Goal: Task Accomplishment & Management: Manage account settings

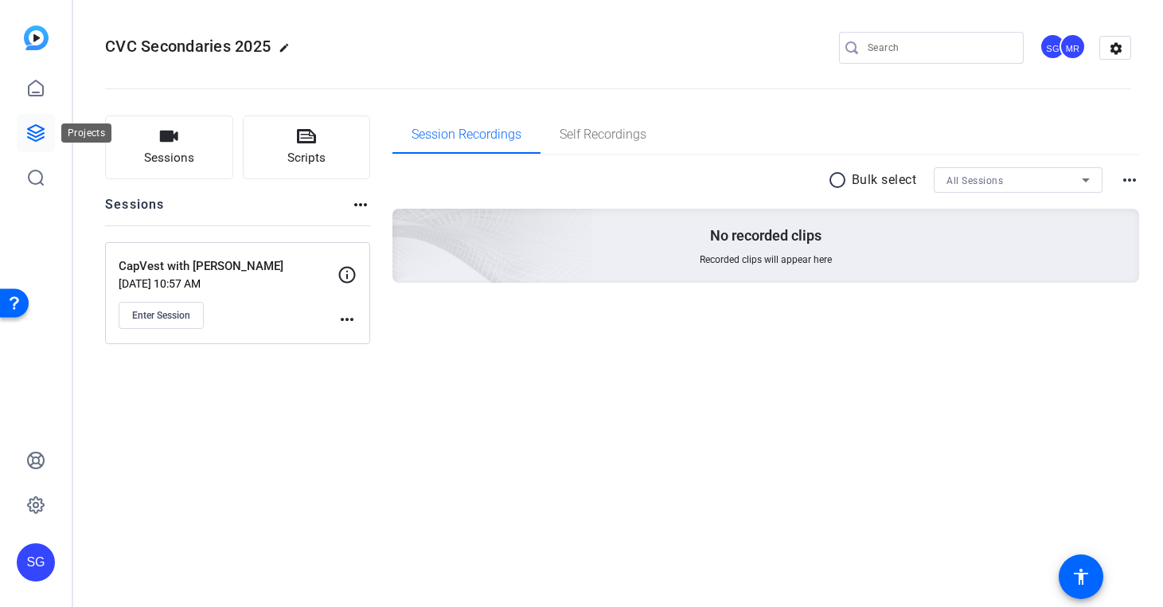
click at [44, 142] on icon at bounding box center [35, 132] width 19 height 19
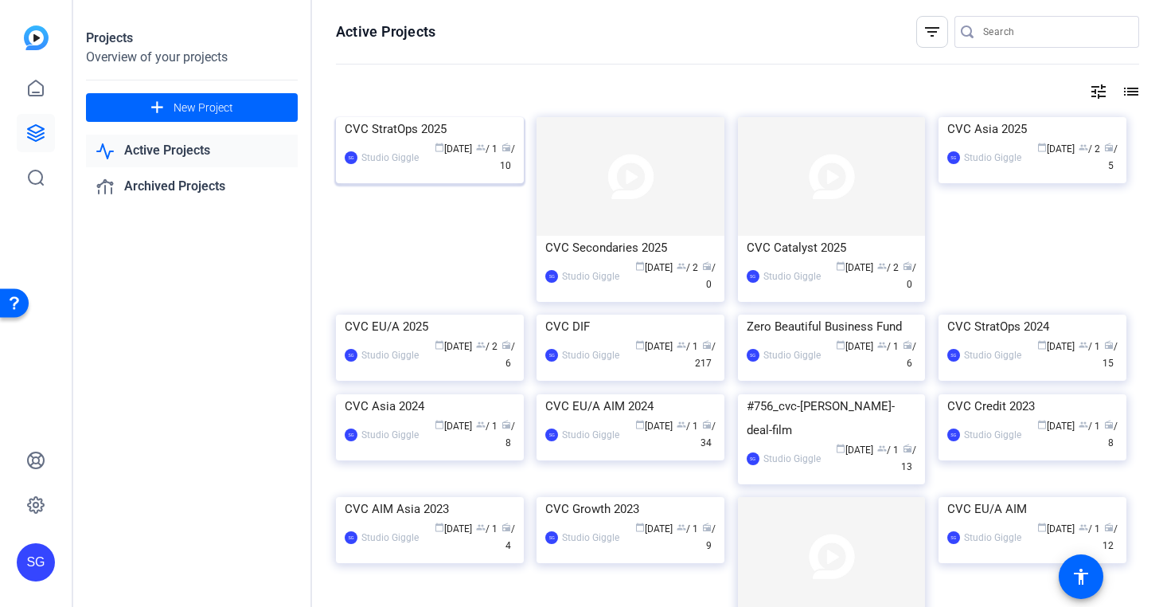
click at [446, 174] on div "calendar_today [DATE] group / 1 radio / 10" at bounding box center [471, 157] width 88 height 33
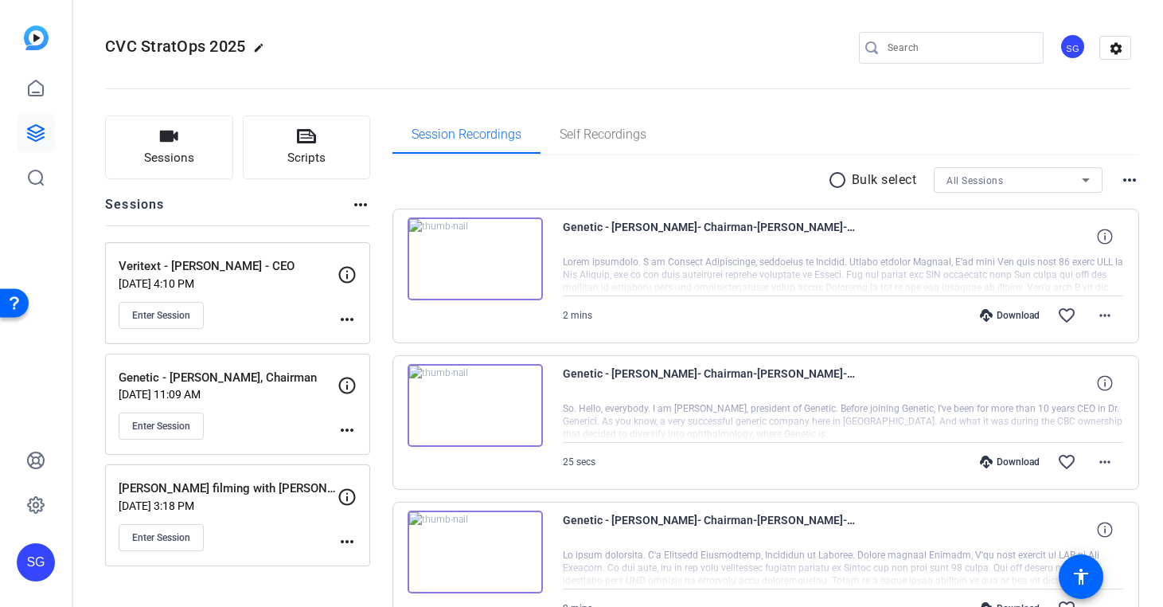
click at [347, 315] on mat-icon "more_horiz" at bounding box center [347, 319] width 19 height 19
click at [380, 350] on span "Edit Session" at bounding box center [386, 342] width 72 height 19
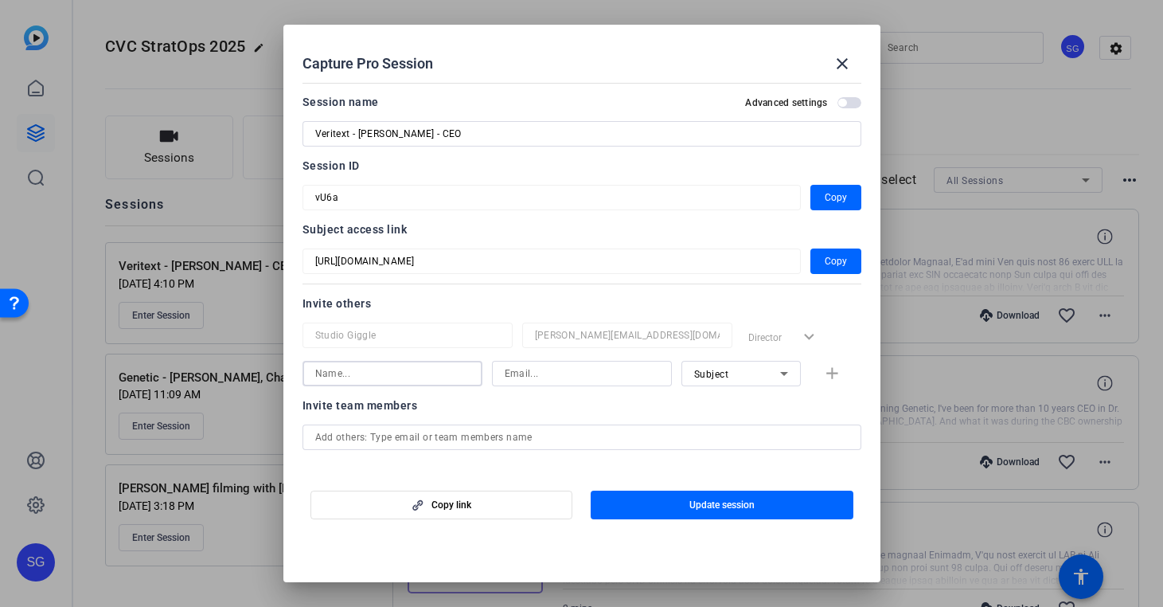
click at [437, 379] on input at bounding box center [392, 373] width 154 height 19
type input "[PERSON_NAME]"
type input "s"
click at [541, 368] on input at bounding box center [582, 373] width 154 height 19
paste input "[PERSON_NAME][EMAIL_ADDRESS][DOMAIN_NAME]"
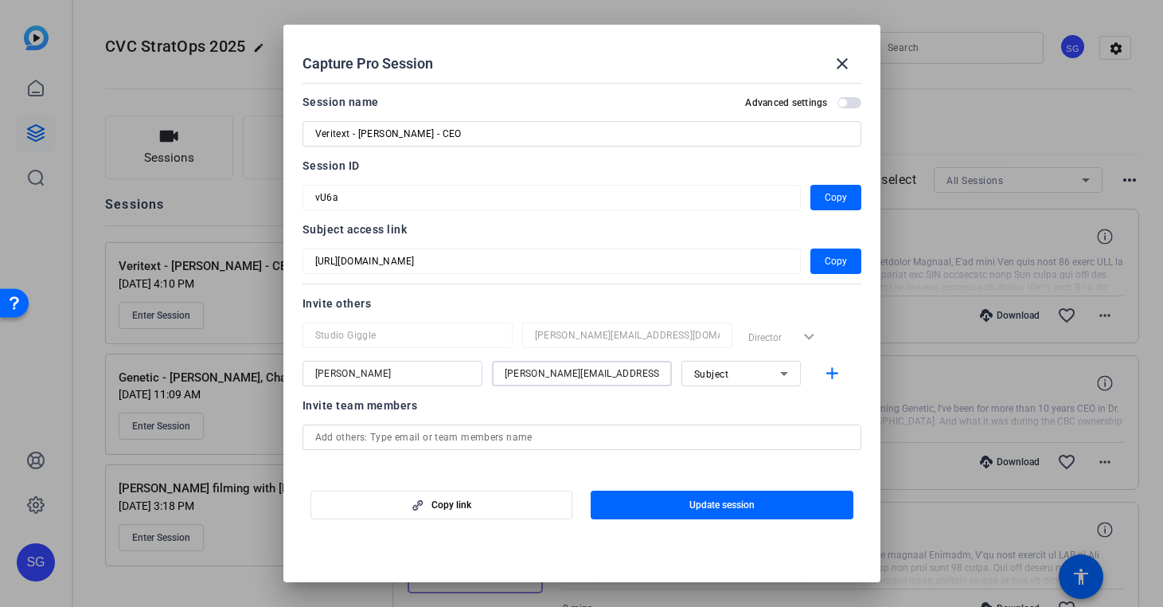
type input "[PERSON_NAME][EMAIL_ADDRESS][DOMAIN_NAME]"
click at [709, 375] on span "Subject" at bounding box center [711, 374] width 35 height 11
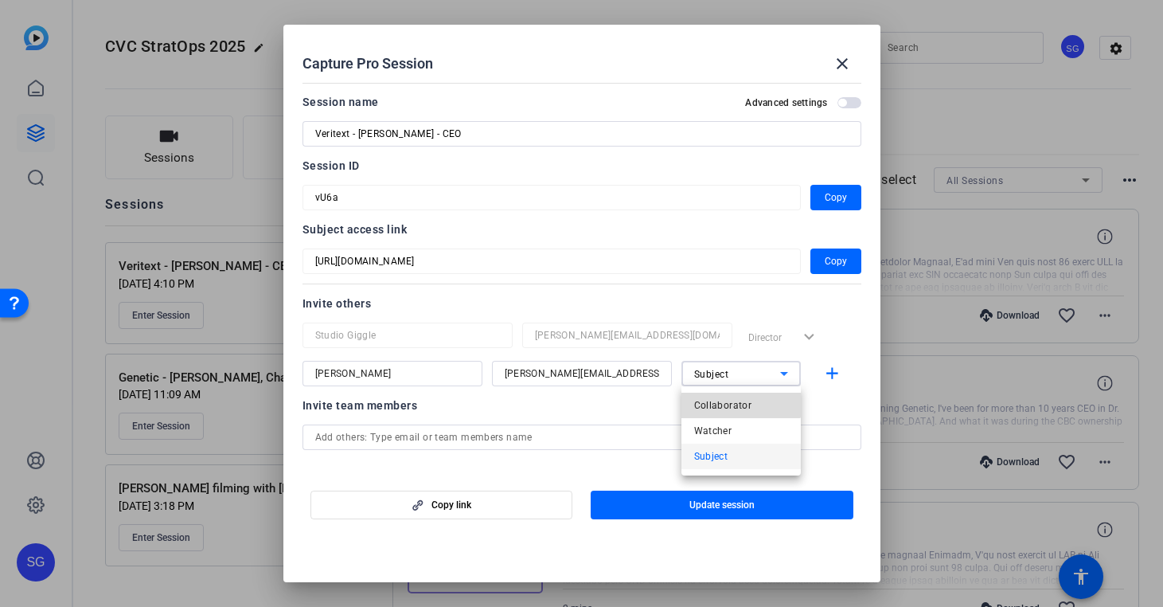
click at [723, 401] on span "Collaborator" at bounding box center [723, 405] width 58 height 19
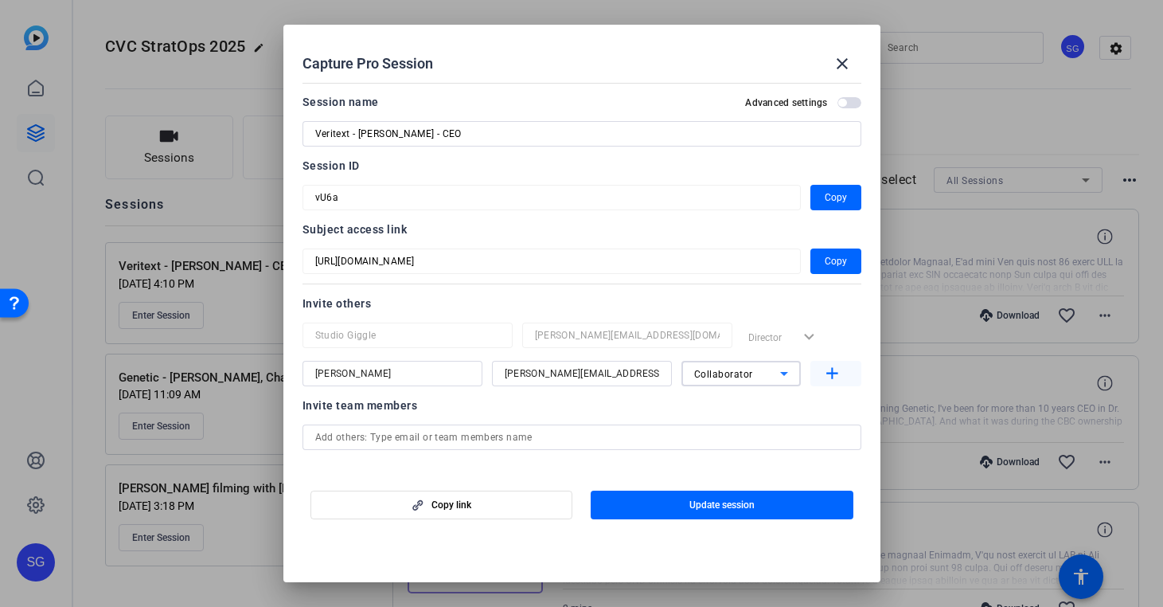
click at [831, 376] on mat-icon "add" at bounding box center [833, 374] width 20 height 20
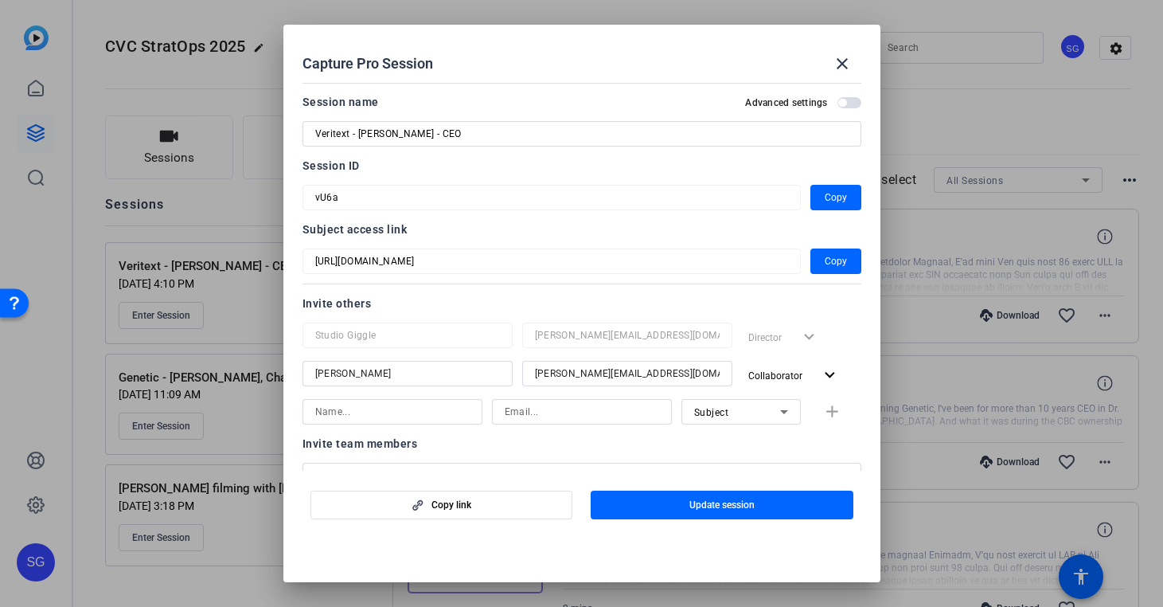
click at [442, 401] on div at bounding box center [392, 411] width 154 height 25
type input "[PERSON_NAME]"
paste input "[EMAIL_ADDRESS][DOMAIN_NAME]"
type input "[EMAIL_ADDRESS][DOMAIN_NAME]"
click at [761, 420] on div "Subject" at bounding box center [737, 412] width 86 height 20
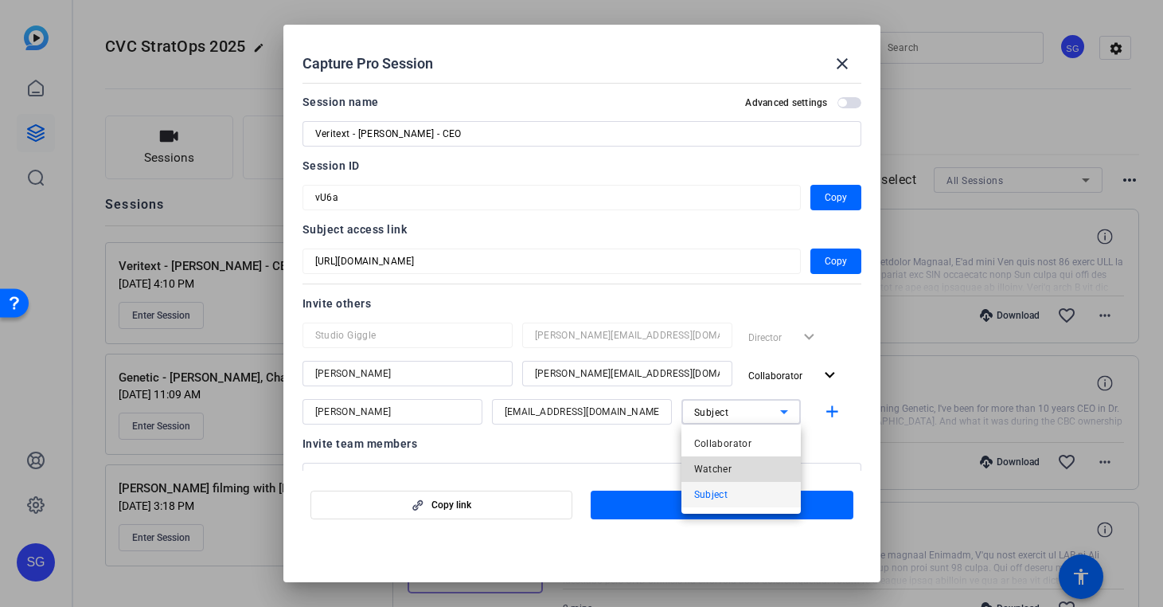
click at [748, 472] on mat-option "Watcher" at bounding box center [741, 468] width 119 height 25
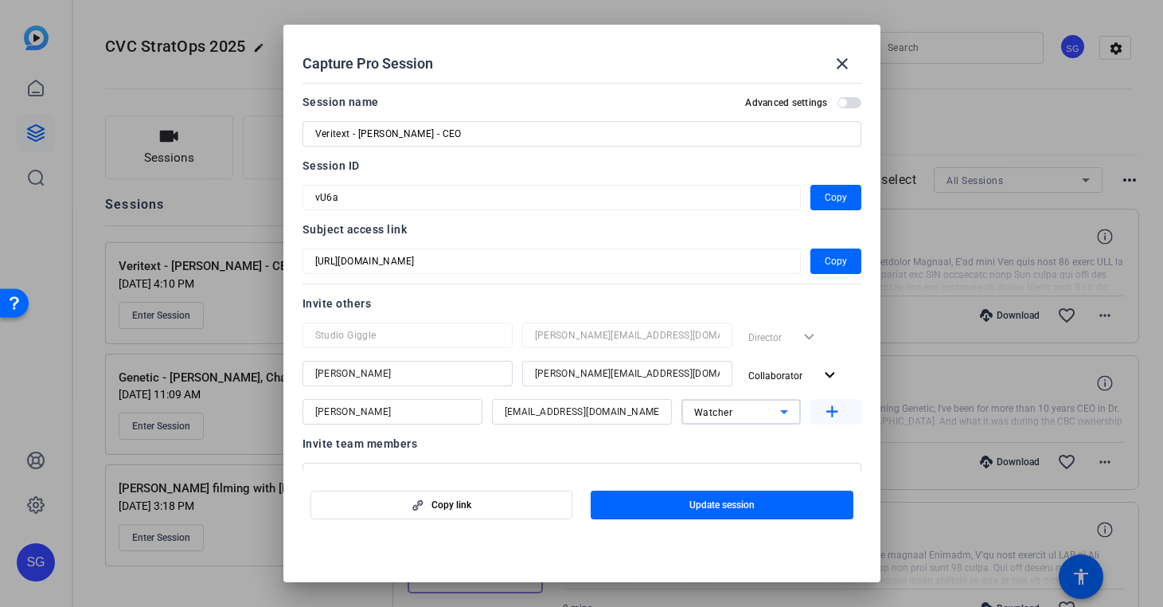
click at [835, 413] on mat-icon "add" at bounding box center [833, 412] width 20 height 20
click at [577, 446] on input at bounding box center [582, 449] width 154 height 19
paste input "[EMAIL_ADDRESS][DOMAIN_NAME]"
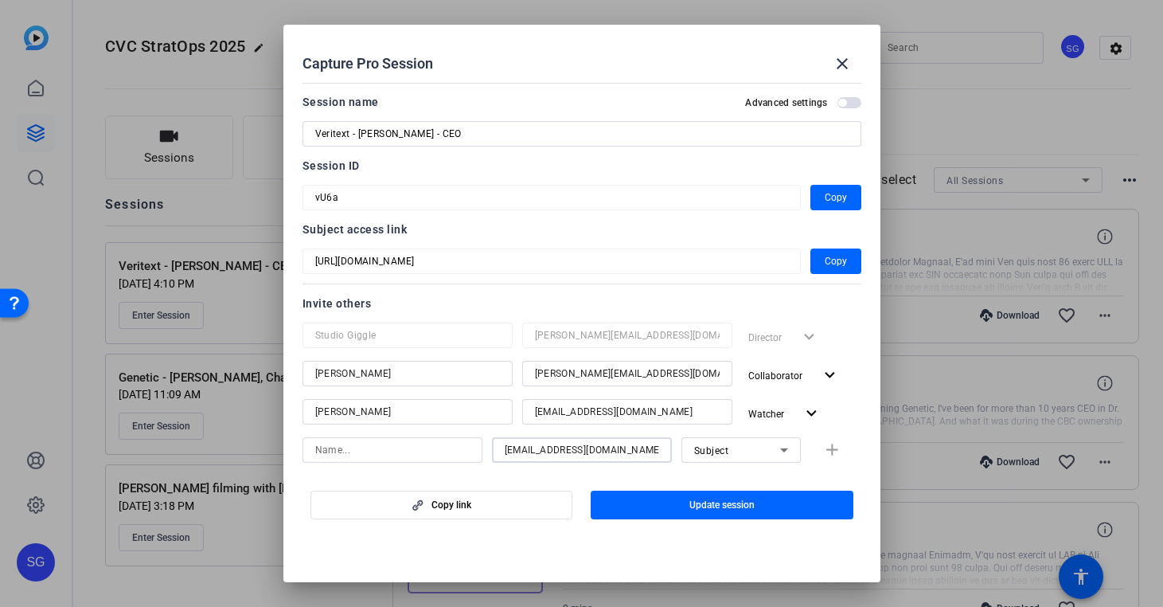
type input "[EMAIL_ADDRESS][DOMAIN_NAME]"
click at [407, 444] on input at bounding box center [392, 449] width 154 height 19
type input "[PERSON_NAME]"
click at [372, 414] on input "[PERSON_NAME]" at bounding box center [407, 411] width 185 height 19
type input "[PERSON_NAME]"
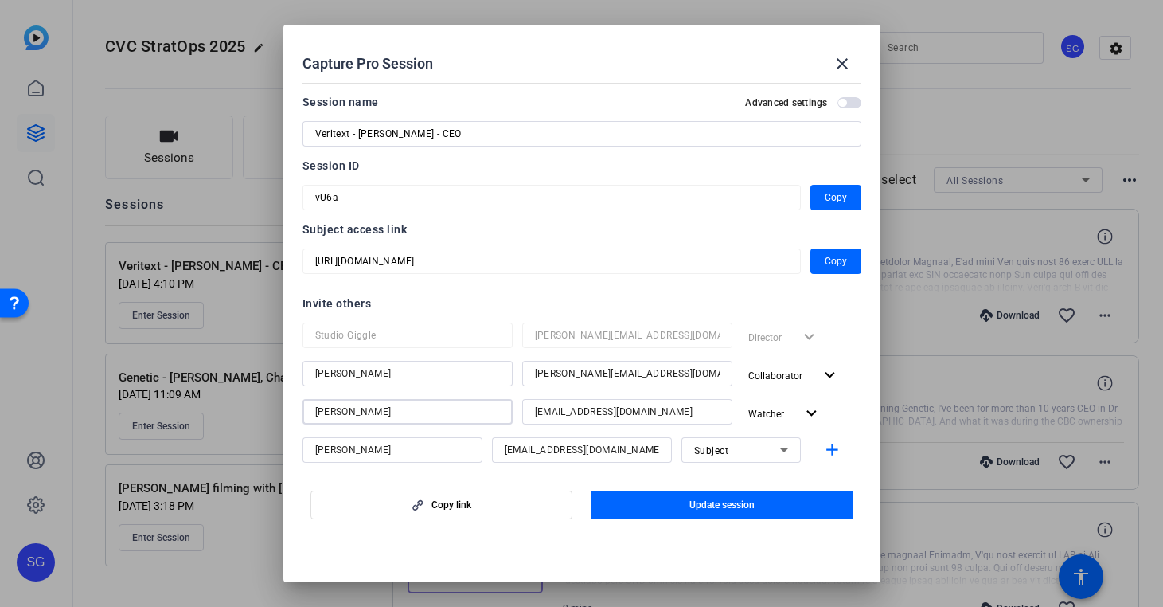
click at [428, 372] on input "[PERSON_NAME]" at bounding box center [407, 373] width 185 height 19
type input "[PERSON_NAME]"
click at [830, 451] on mat-icon "add" at bounding box center [833, 450] width 20 height 20
click at [807, 447] on mat-icon "expand_more" at bounding box center [808, 452] width 20 height 20
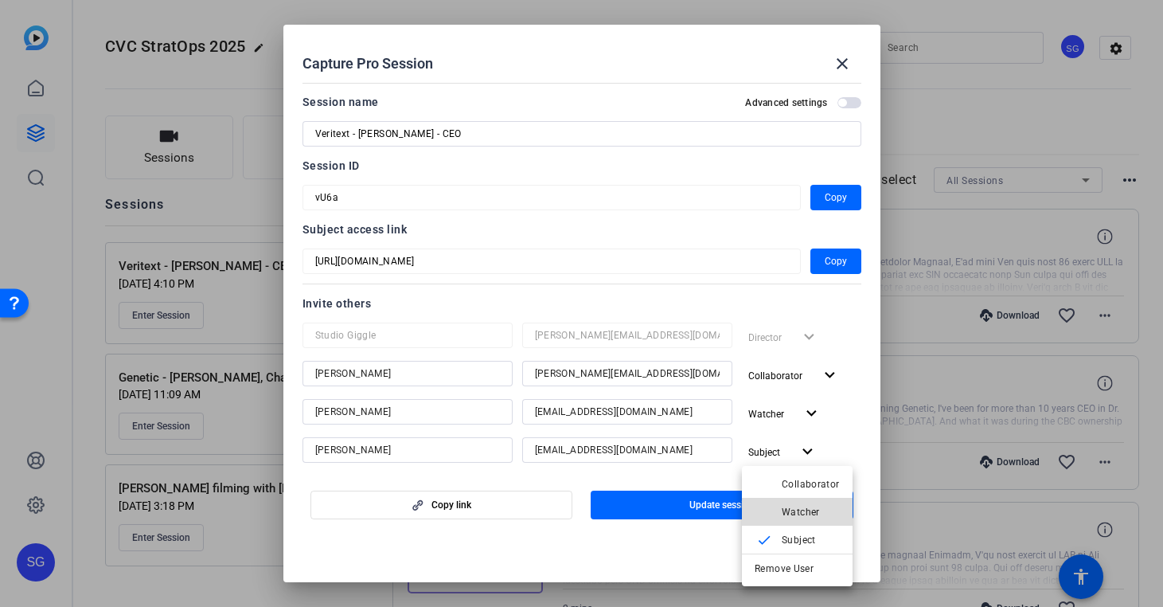
click at [801, 506] on span "Watcher" at bounding box center [801, 511] width 38 height 11
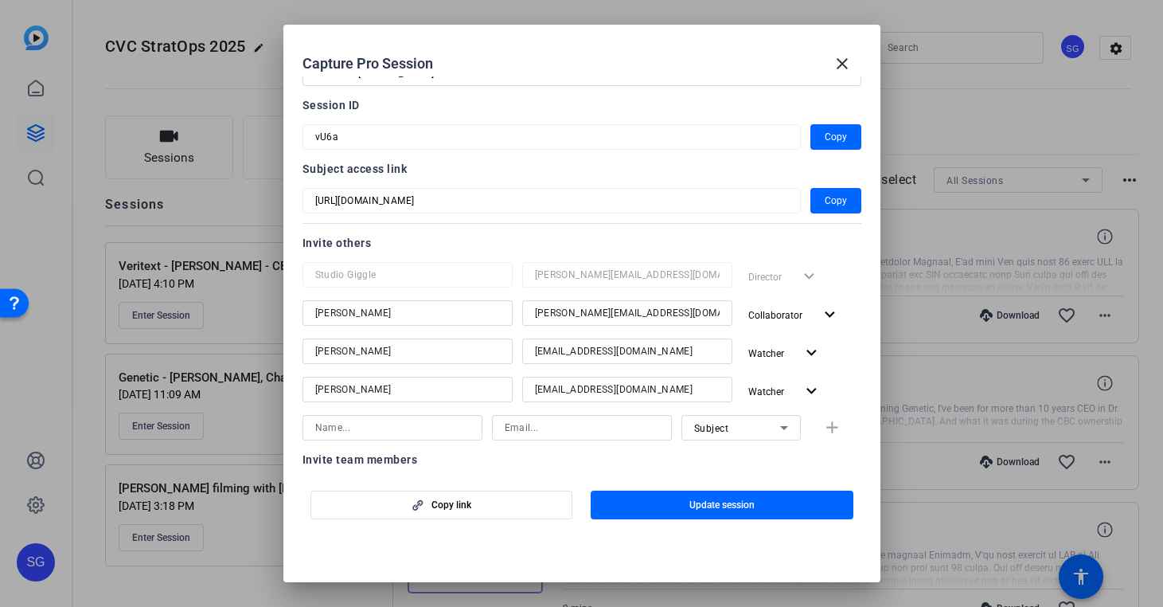
scroll to position [68, 0]
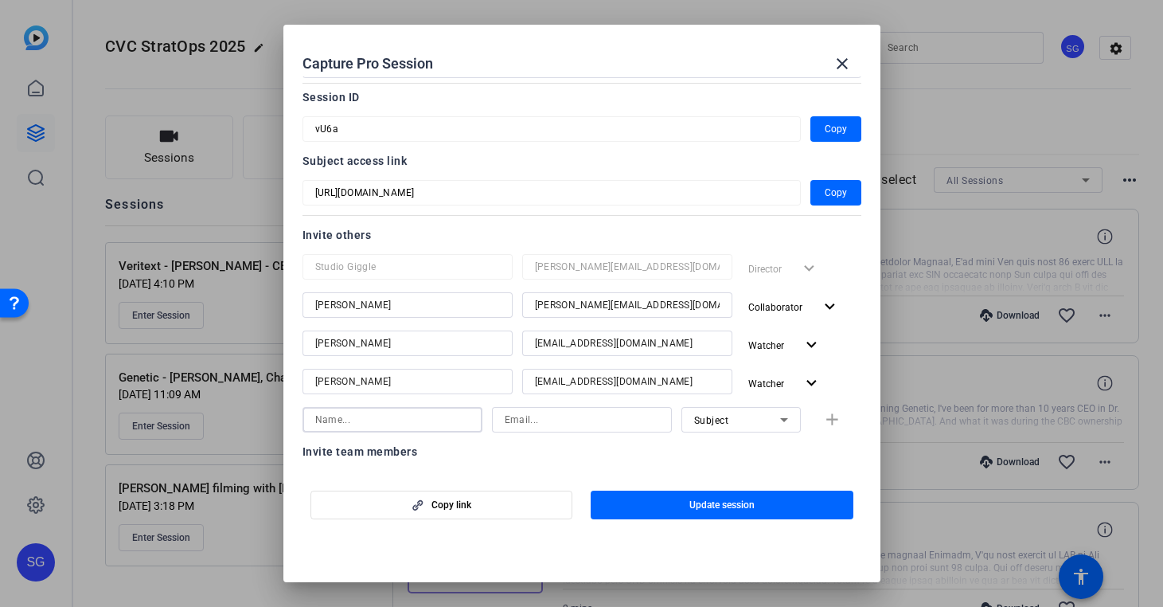
click at [419, 425] on input at bounding box center [392, 419] width 154 height 19
type input "Nick Board"
paste input "[EMAIL_ADDRESS][DOMAIN_NAME]"
type input "[EMAIL_ADDRESS][DOMAIN_NAME]"
click at [728, 420] on div "Subject" at bounding box center [737, 420] width 86 height 20
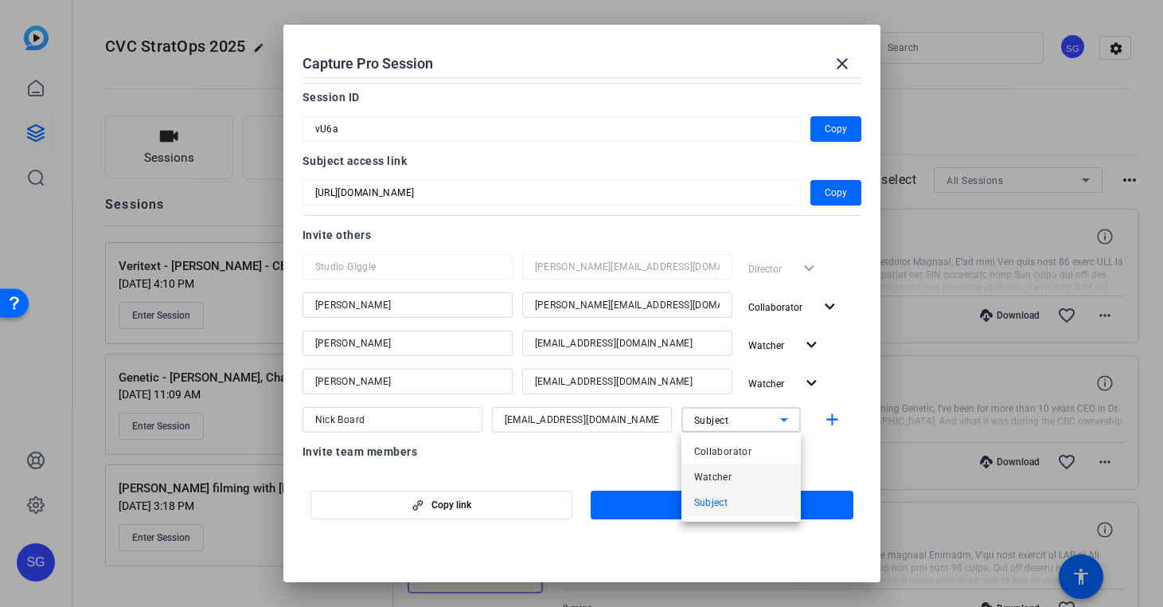
click at [733, 475] on mat-option "Watcher" at bounding box center [741, 476] width 119 height 25
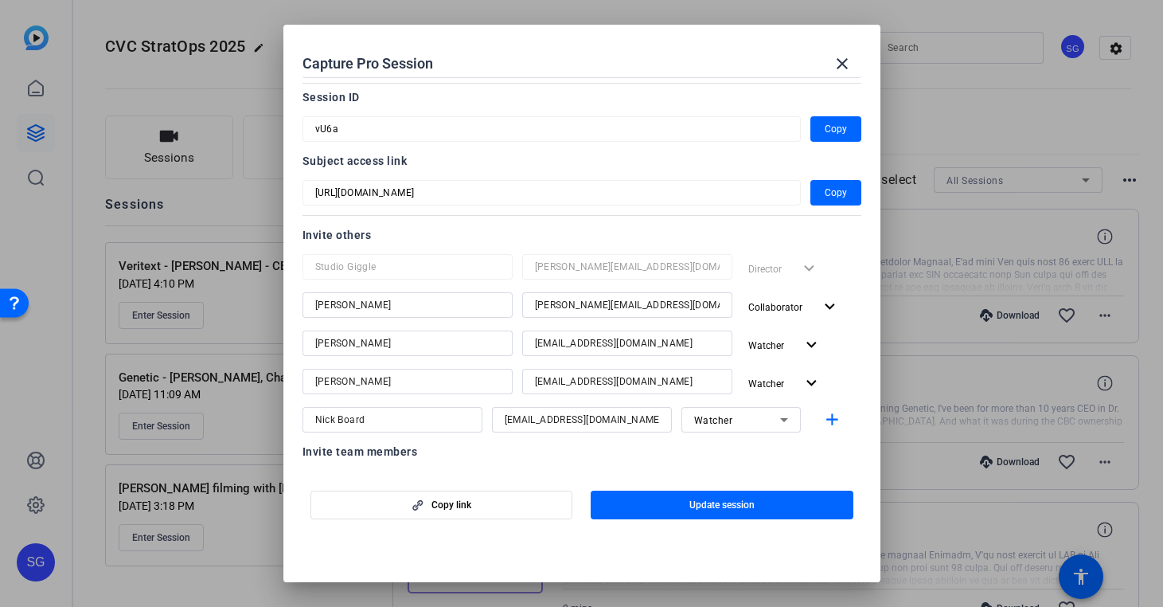
click at [802, 471] on mat-dialog-actions "Copy link Update session" at bounding box center [581, 503] width 597 height 64
click at [787, 513] on span "button" at bounding box center [722, 505] width 263 height 38
